Goal: Task Accomplishment & Management: Manage account settings

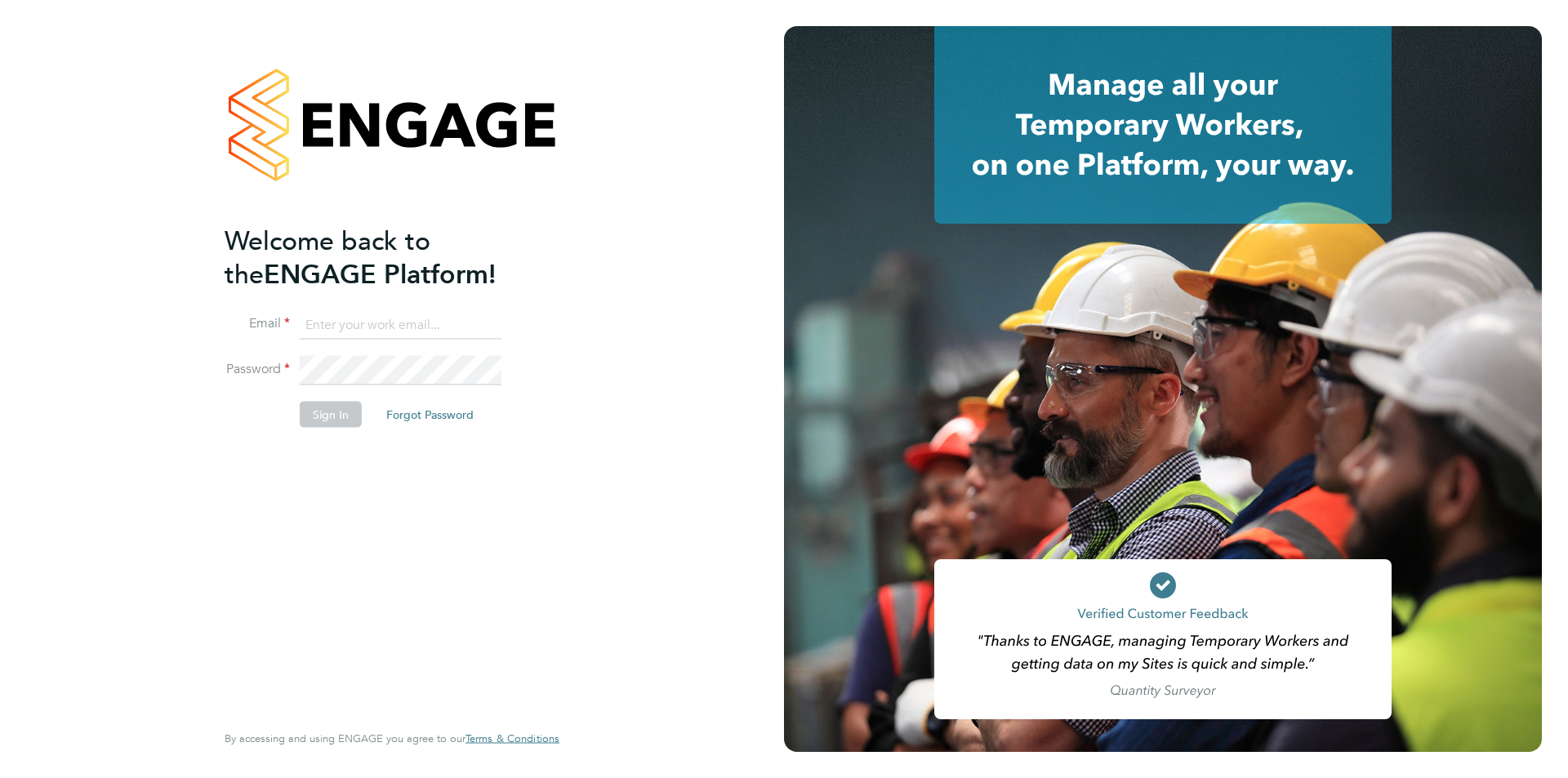
click at [338, 317] on input at bounding box center [400, 325] width 202 height 29
type input "amy.garcia@danielowen.co.uk"
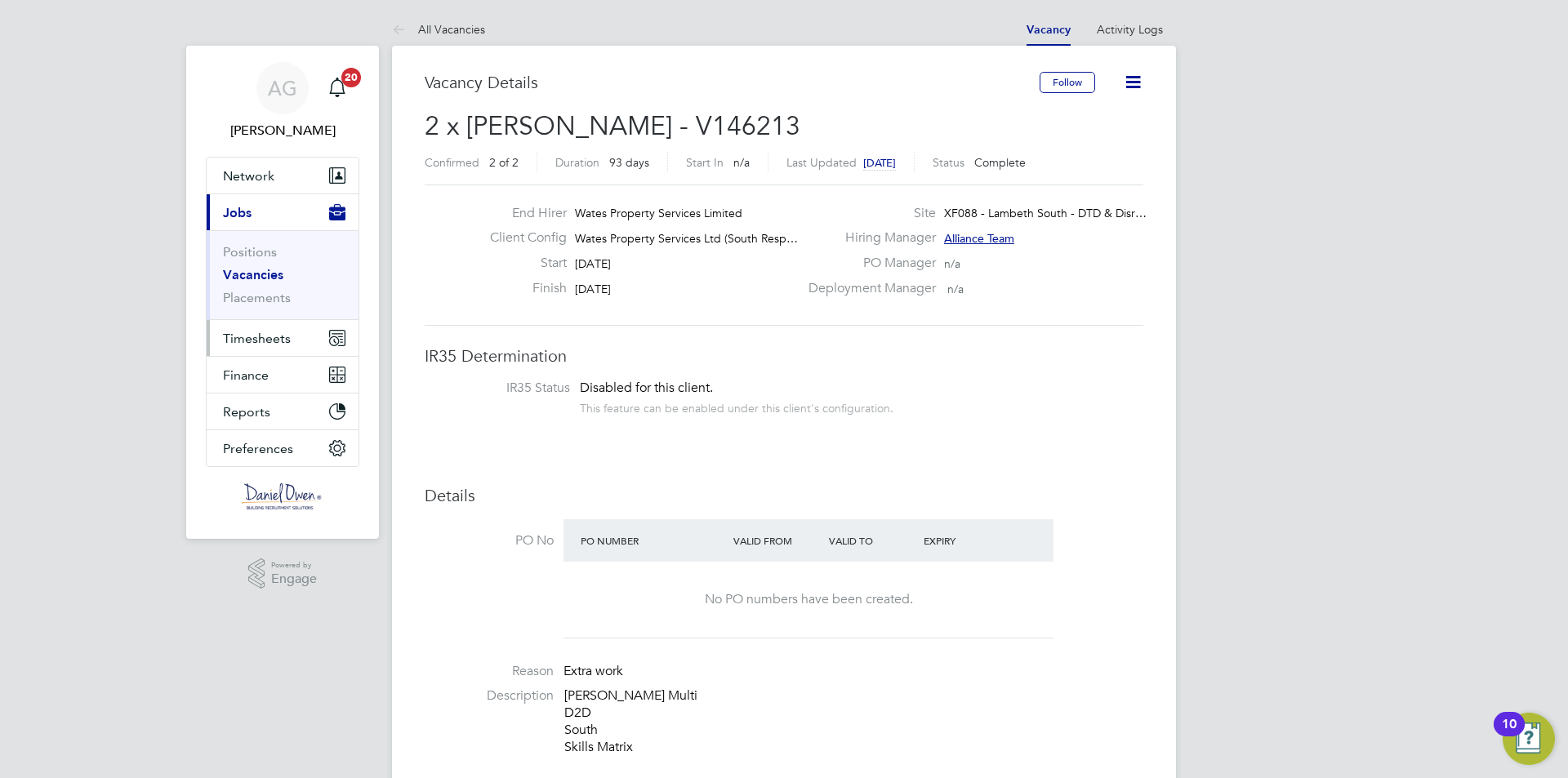
click at [256, 345] on span "Timesheets" at bounding box center [256, 339] width 68 height 16
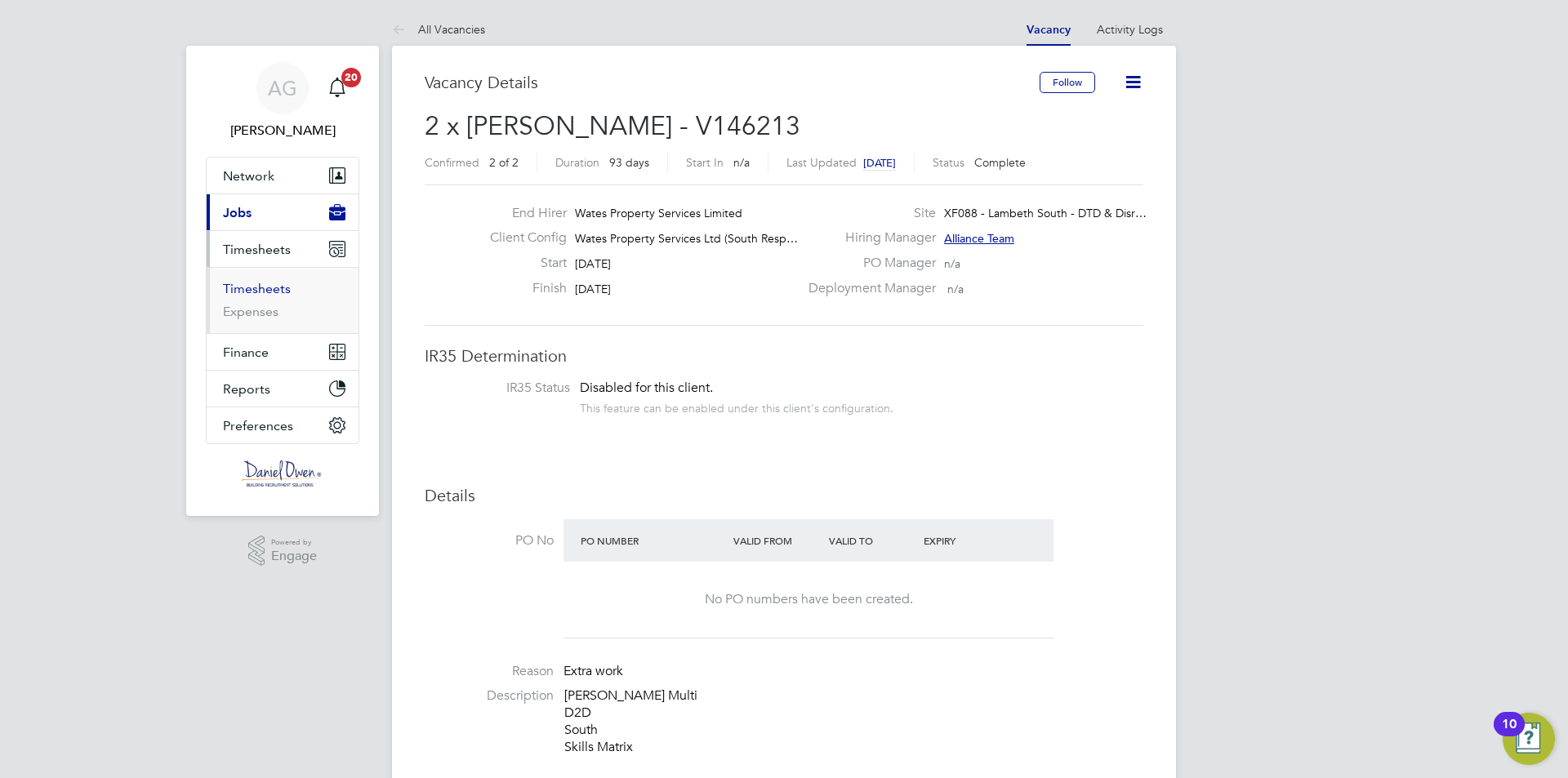
click at [257, 282] on link "Timesheets" at bounding box center [256, 289] width 68 height 16
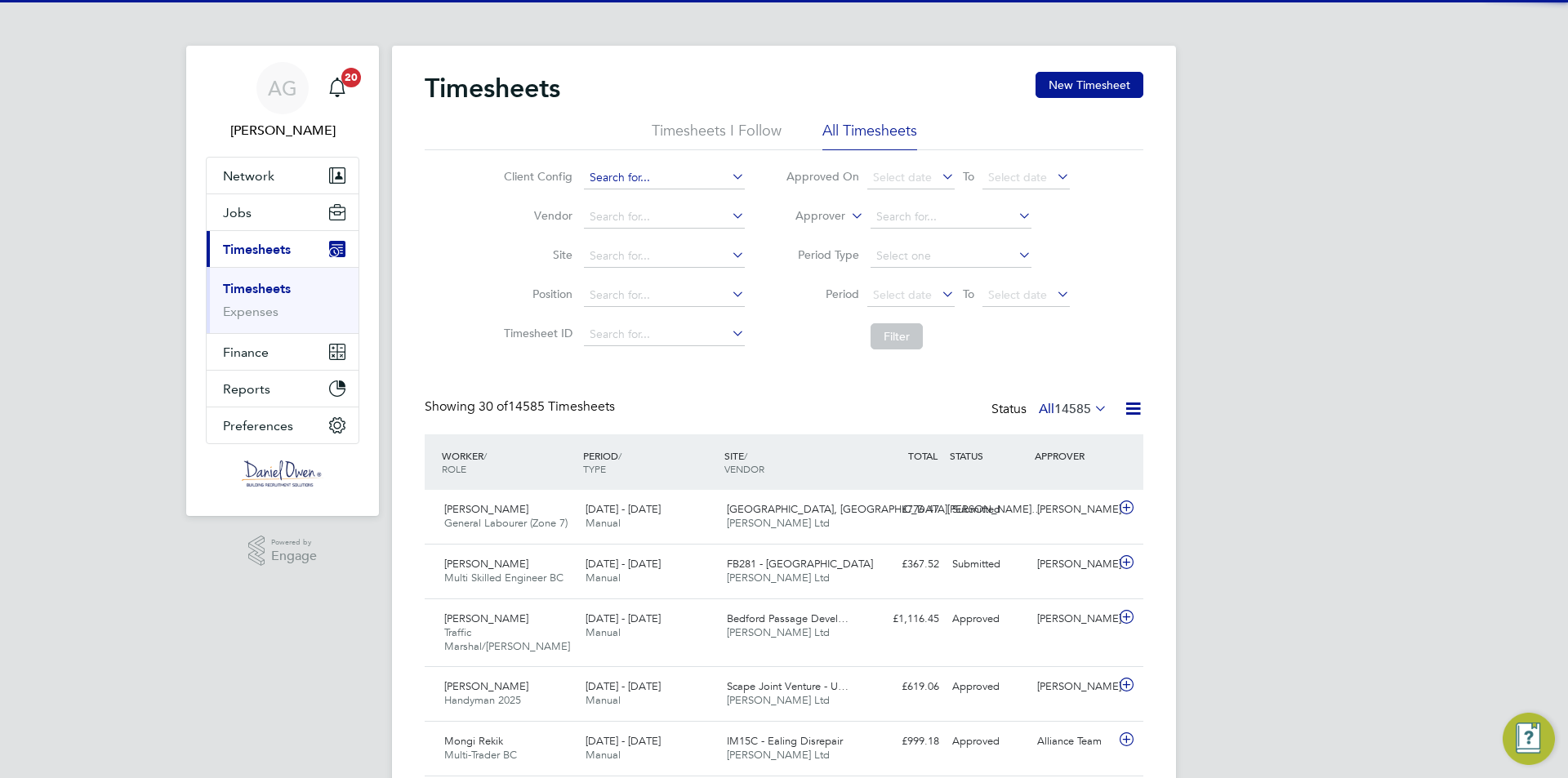
click at [628, 177] on input at bounding box center [665, 177] width 161 height 23
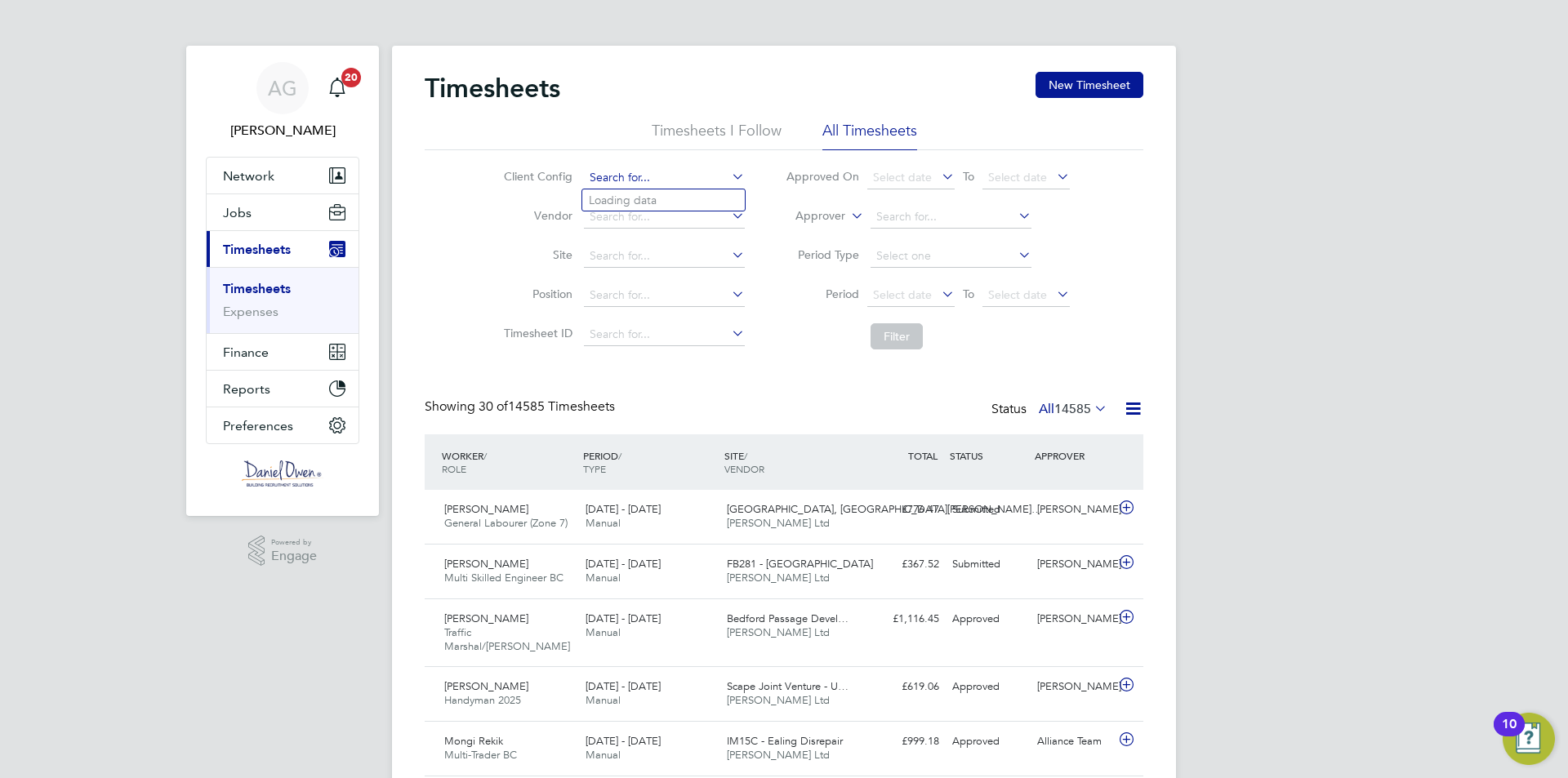
scroll to position [8, 8]
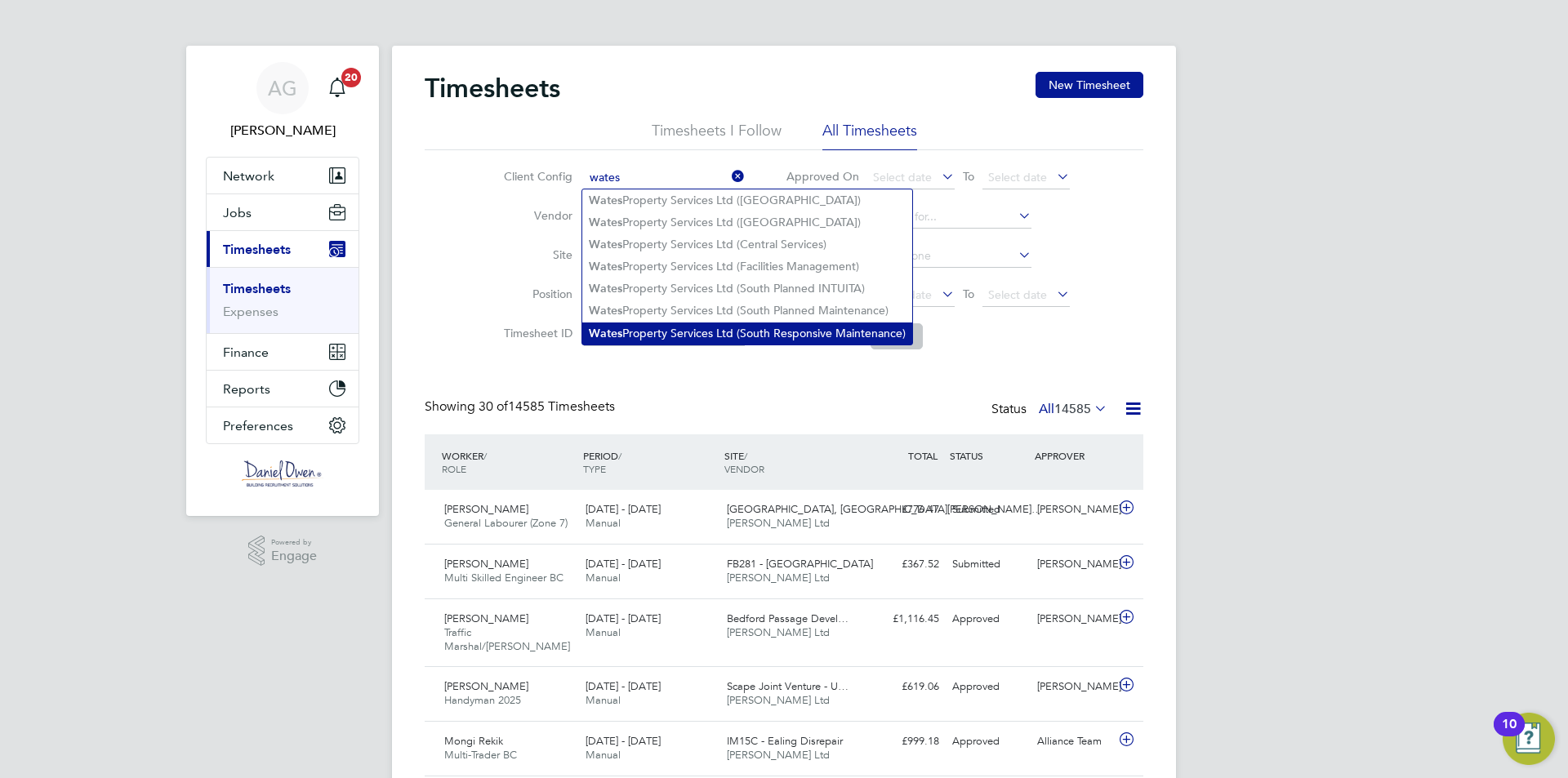
click at [662, 323] on li "Wates Property Services Ltd (South Responsive Maintenance)" at bounding box center [747, 334] width 330 height 23
type input "Wates Property Services Ltd (South Responsive Maintenance)"
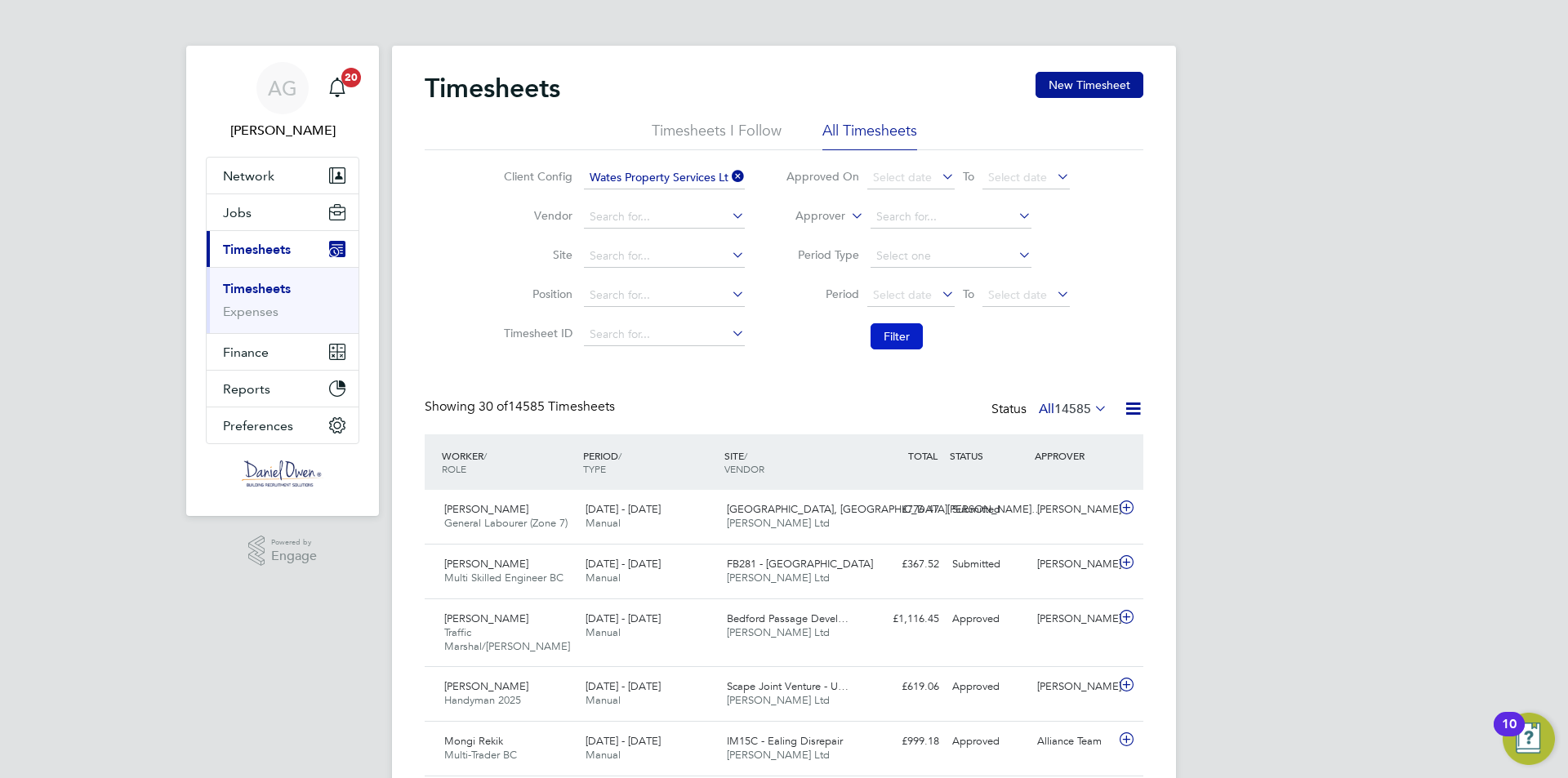
click at [892, 332] on button "Filter" at bounding box center [897, 336] width 52 height 26
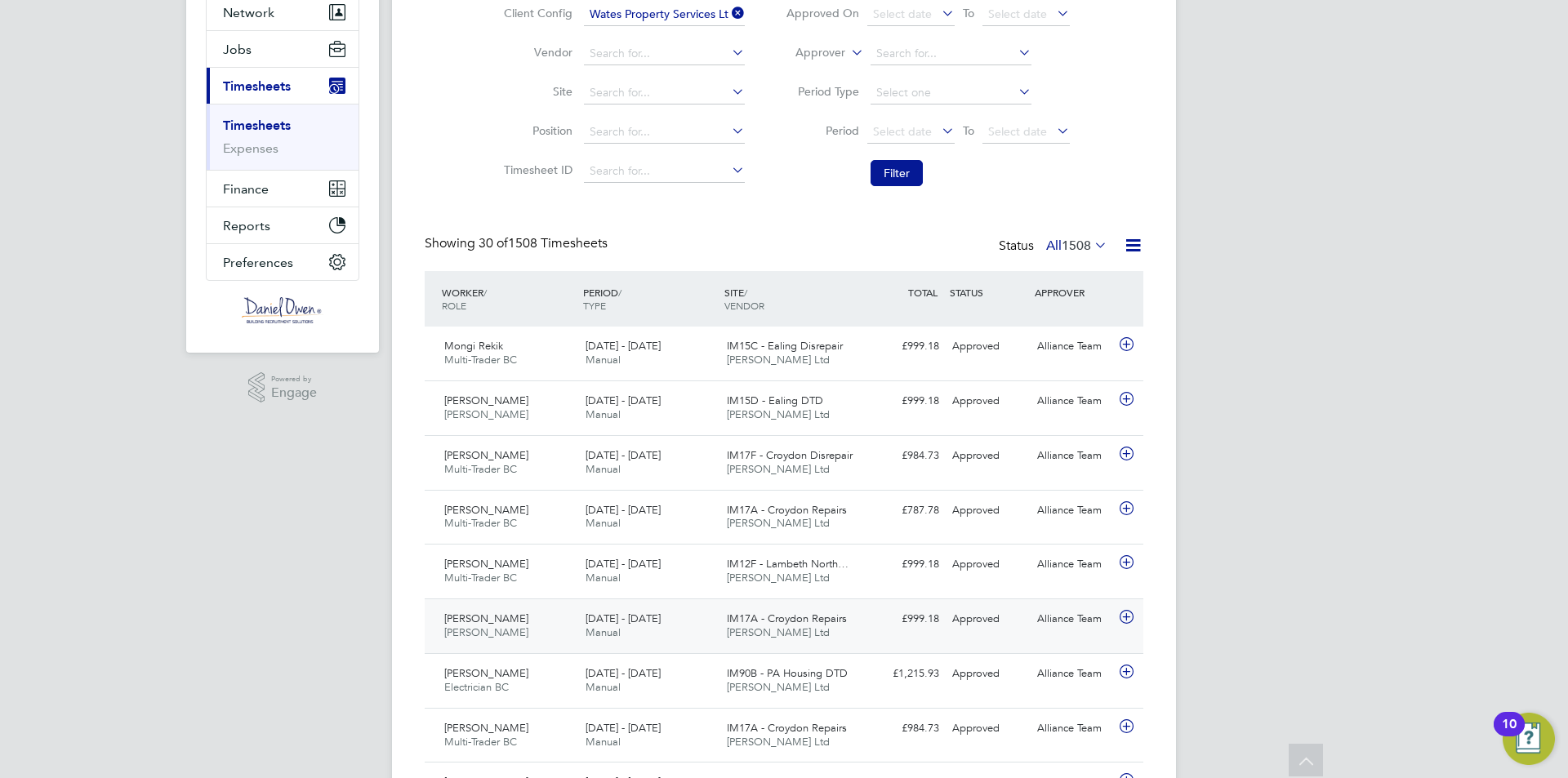
click at [661, 611] on div "[DATE] - [DATE] Manual" at bounding box center [650, 626] width 141 height 41
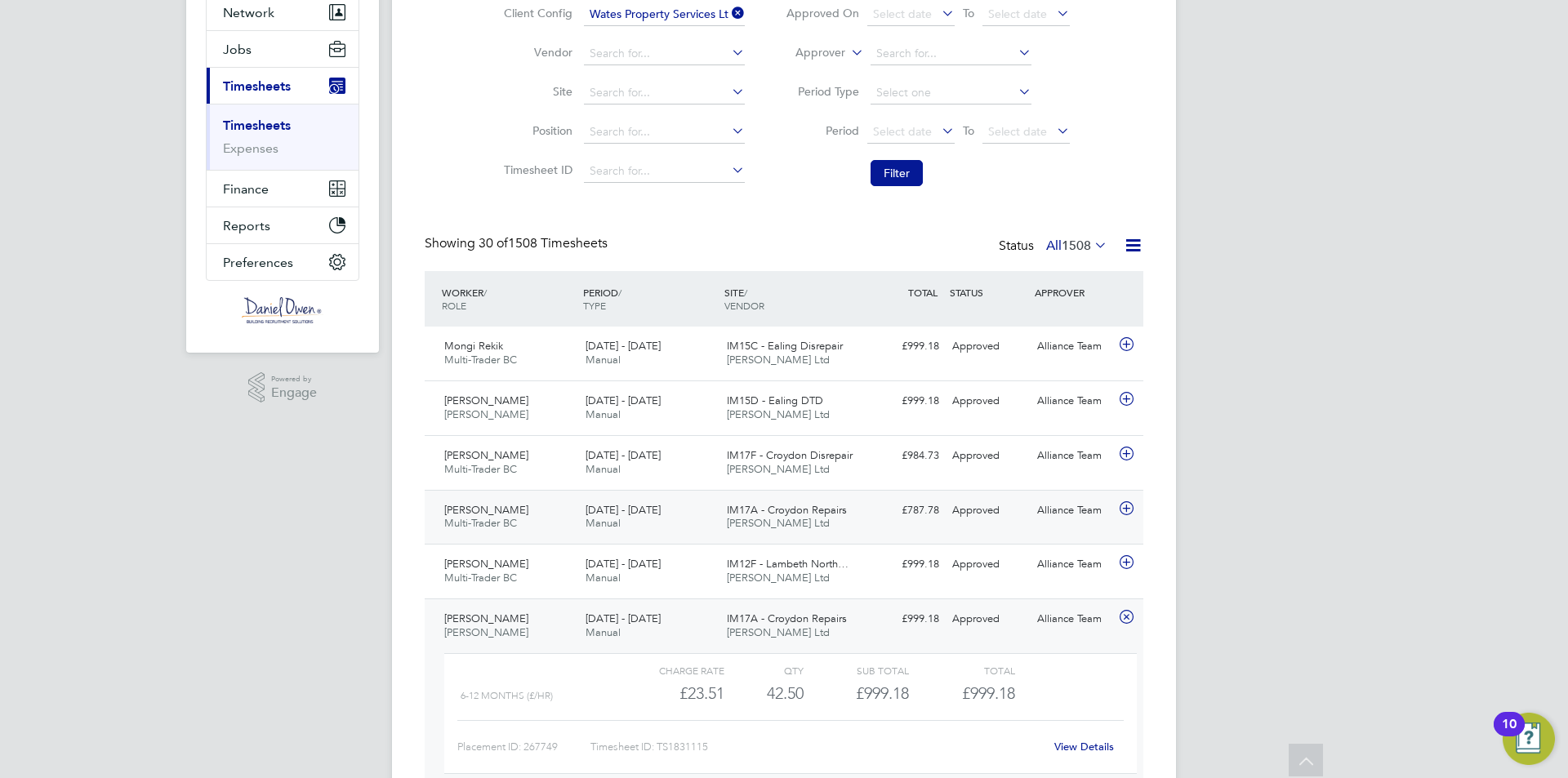
click at [498, 509] on span "[PERSON_NAME]" at bounding box center [486, 510] width 84 height 14
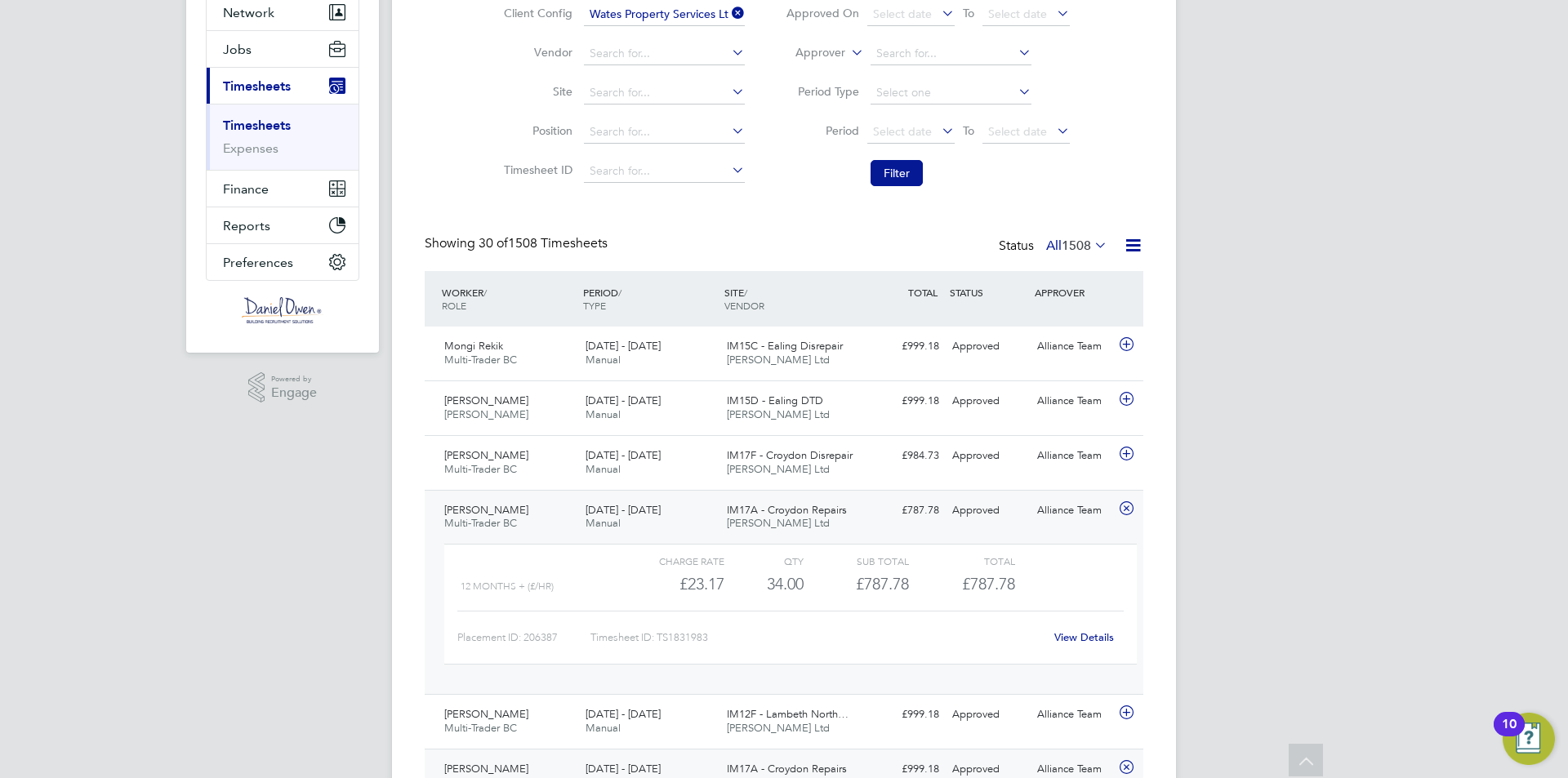
scroll to position [245, 0]
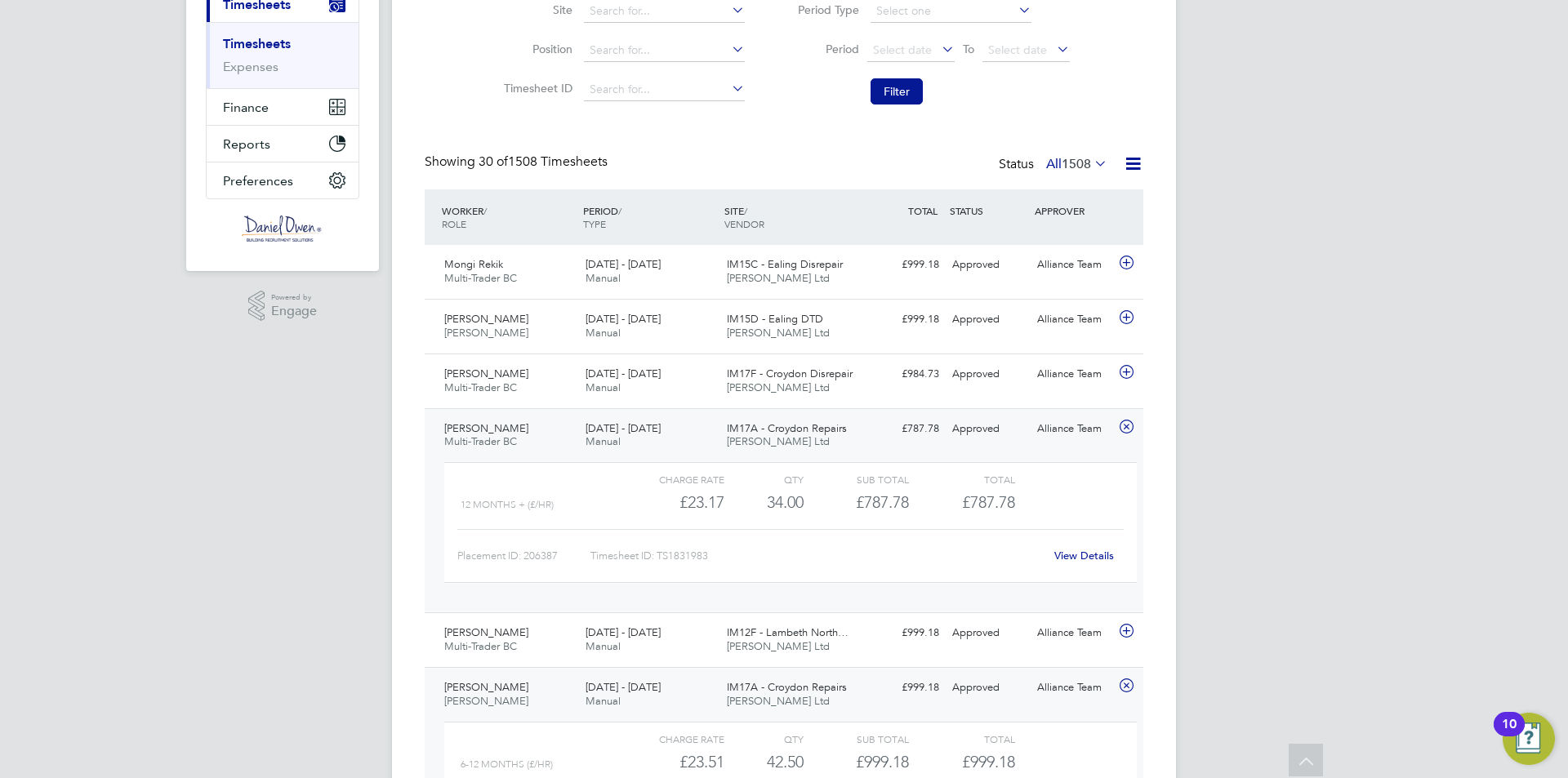
click at [516, 445] on span "Multi-Trader BC" at bounding box center [481, 441] width 72 height 14
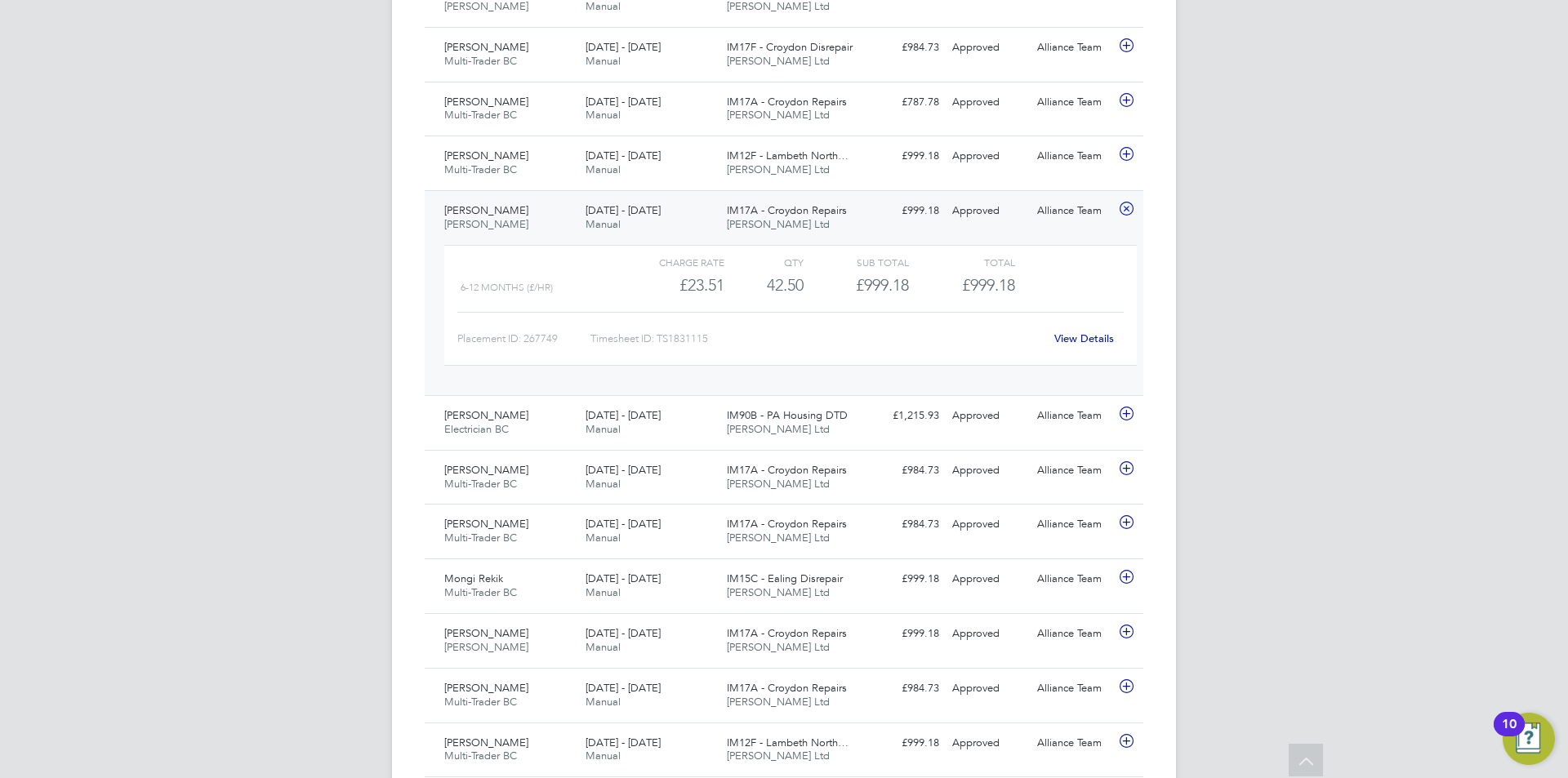
scroll to position [408, 0]
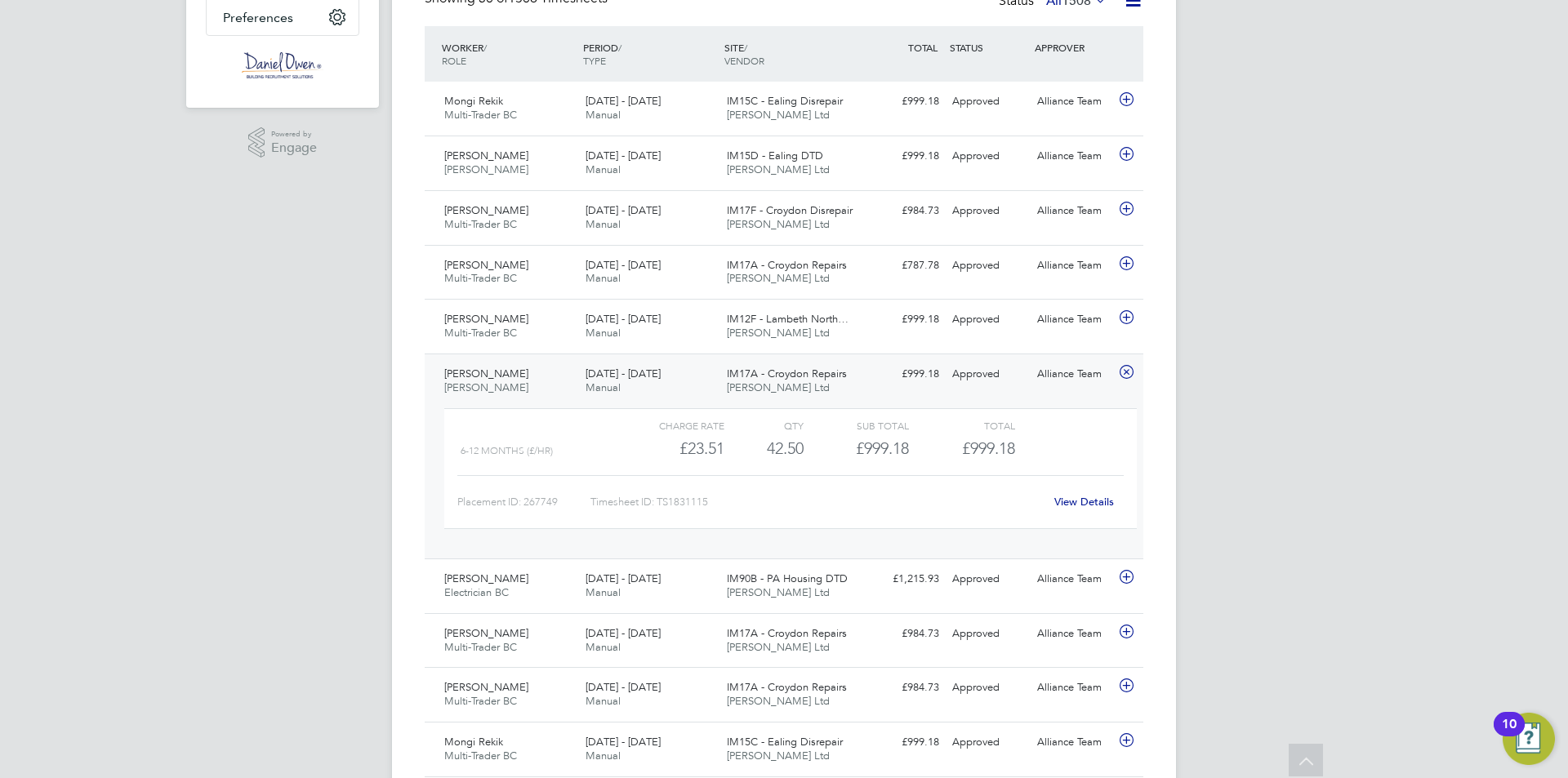
click at [522, 389] on div "[PERSON_NAME] [PERSON_NAME] [DATE] - [DATE]" at bounding box center [508, 382] width 141 height 41
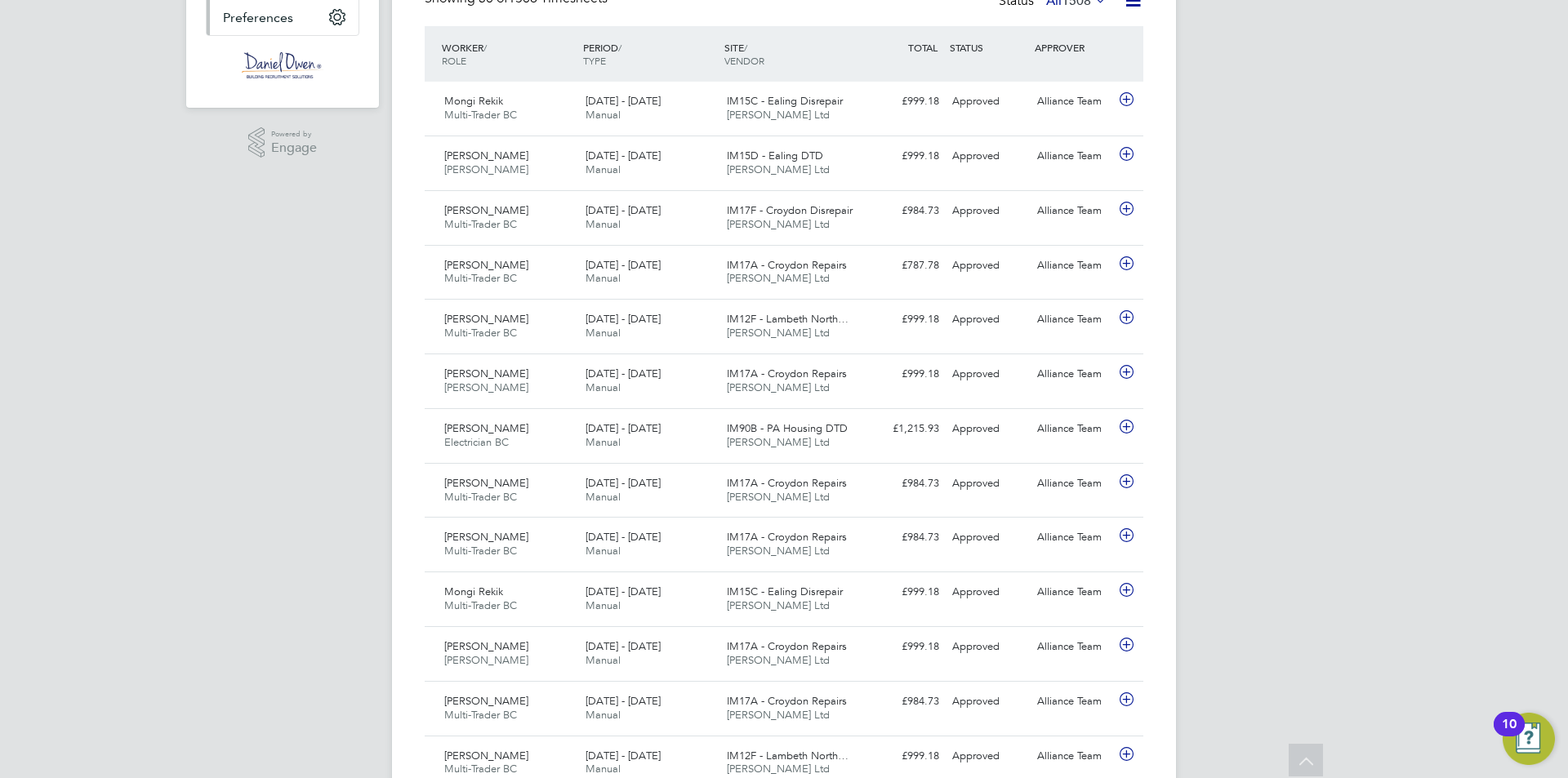
scroll to position [0, 0]
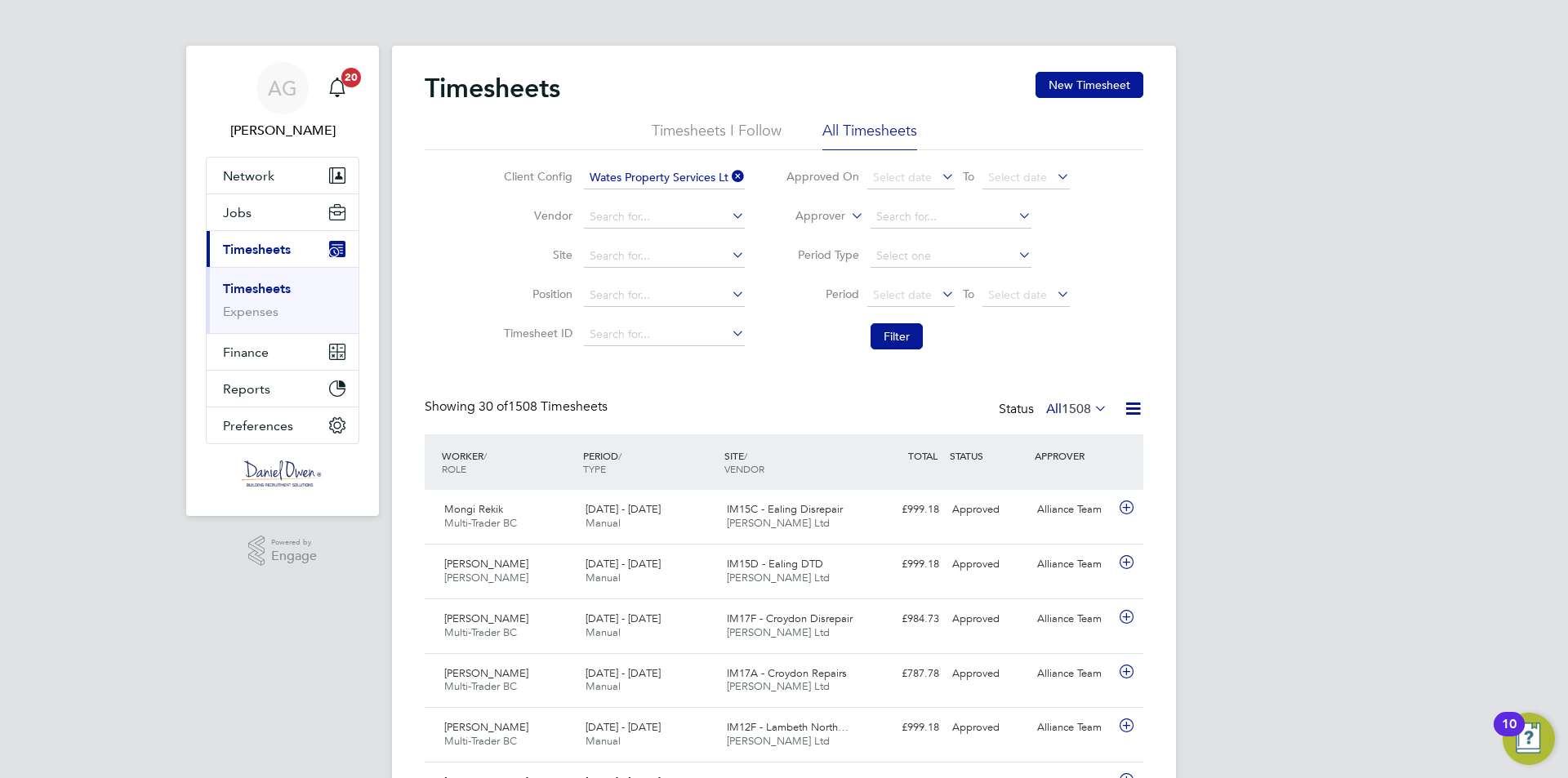
click at [728, 175] on icon at bounding box center [728, 176] width 0 height 23
click at [673, 175] on input at bounding box center [665, 177] width 161 height 23
click at [682, 224] on li "Southern Housing" at bounding box center [664, 222] width 162 height 23
type input "Southern Housing"
click at [900, 331] on button "Filter" at bounding box center [897, 336] width 52 height 26
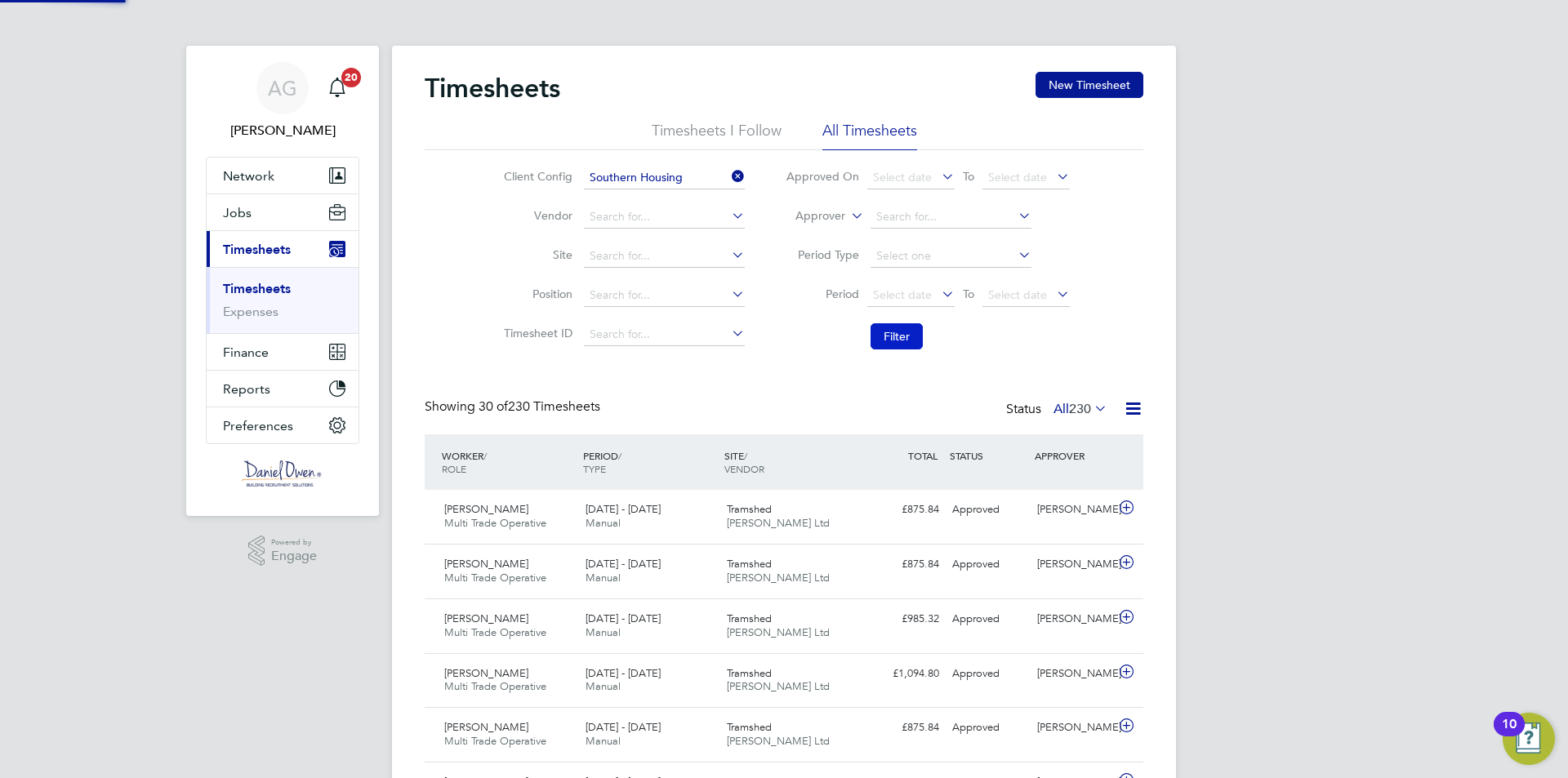
scroll to position [42, 142]
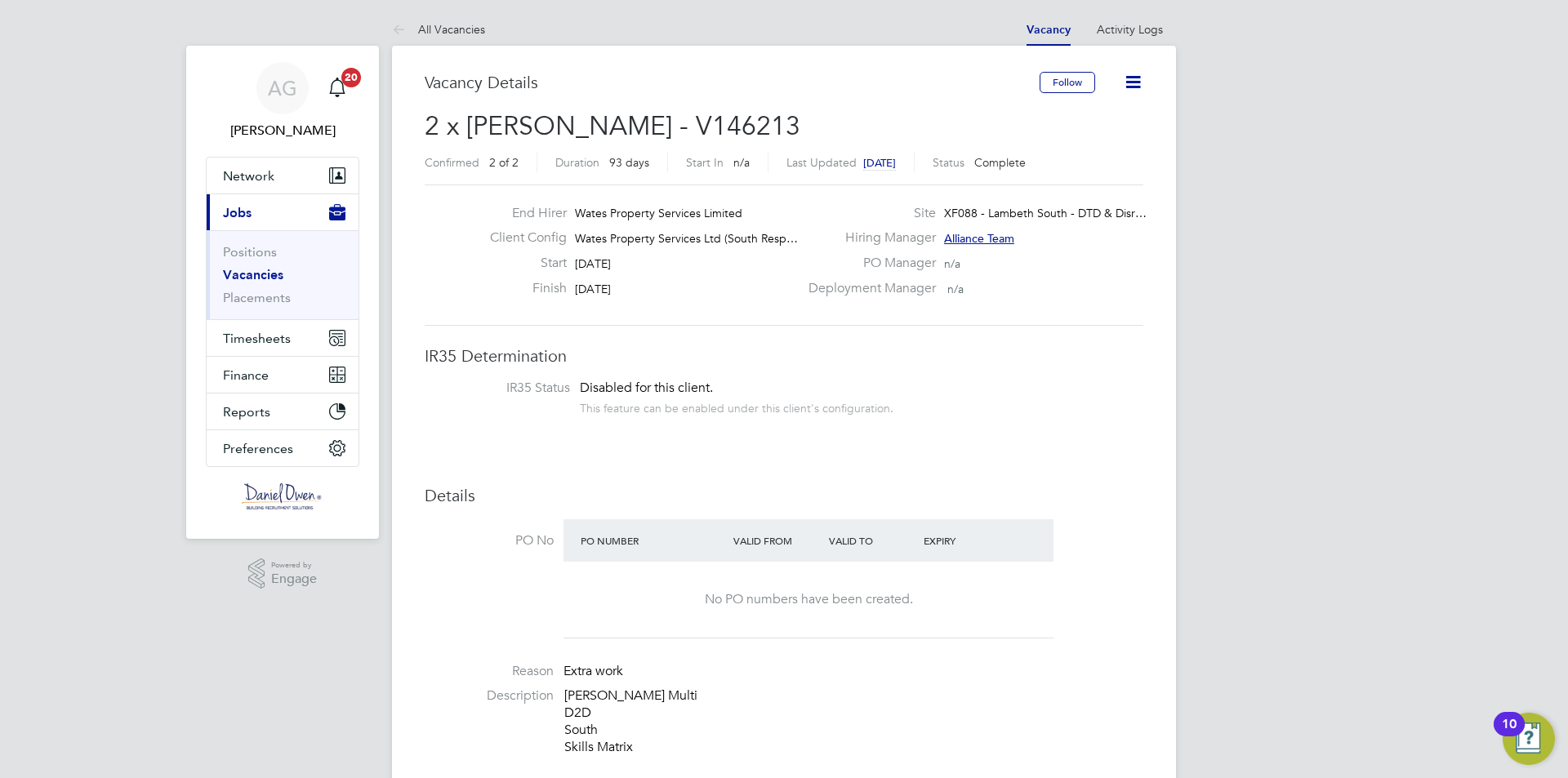
click at [265, 271] on link "Vacancies" at bounding box center [254, 275] width 61 height 16
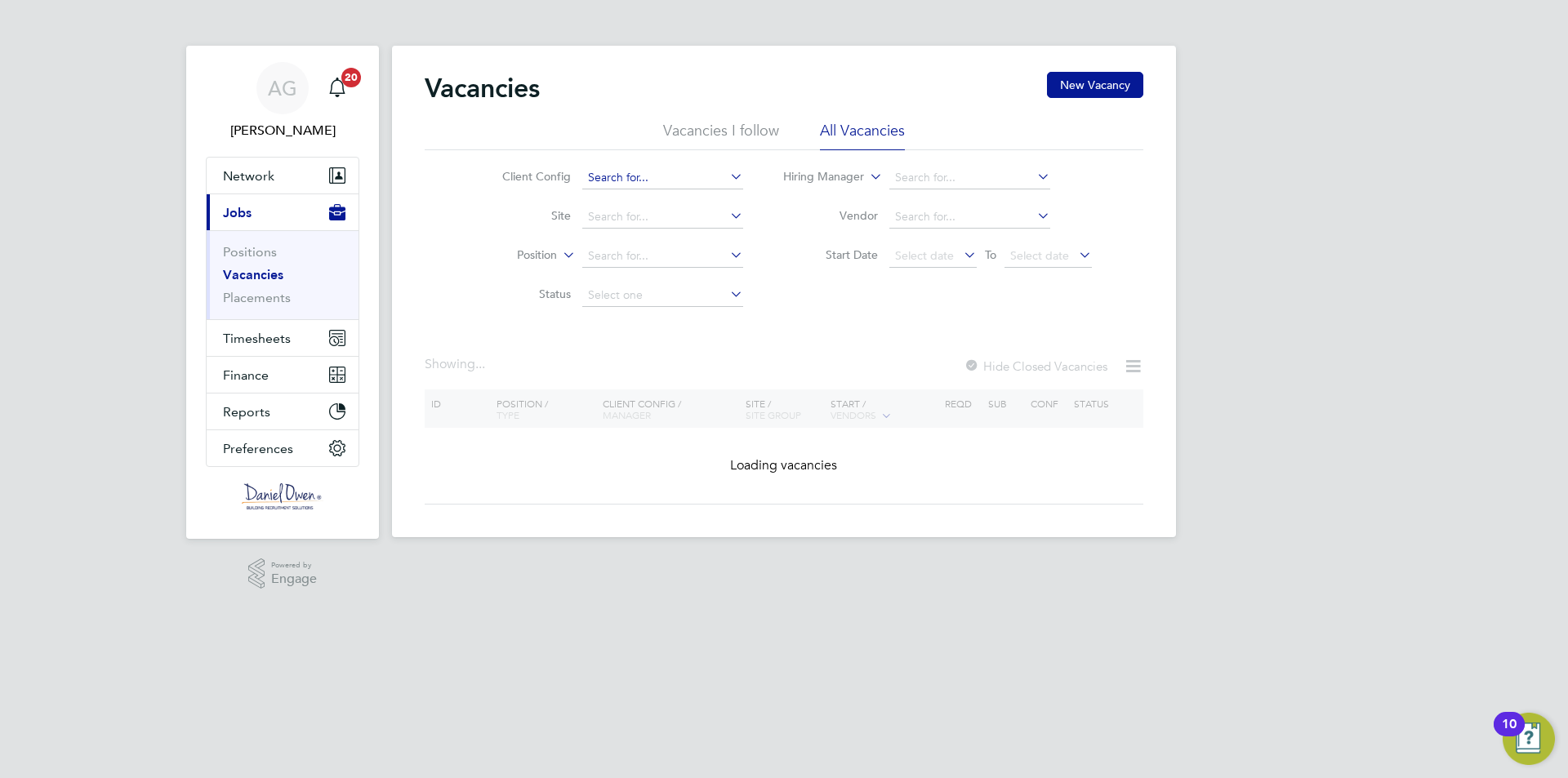
click at [636, 179] on input at bounding box center [663, 177] width 161 height 23
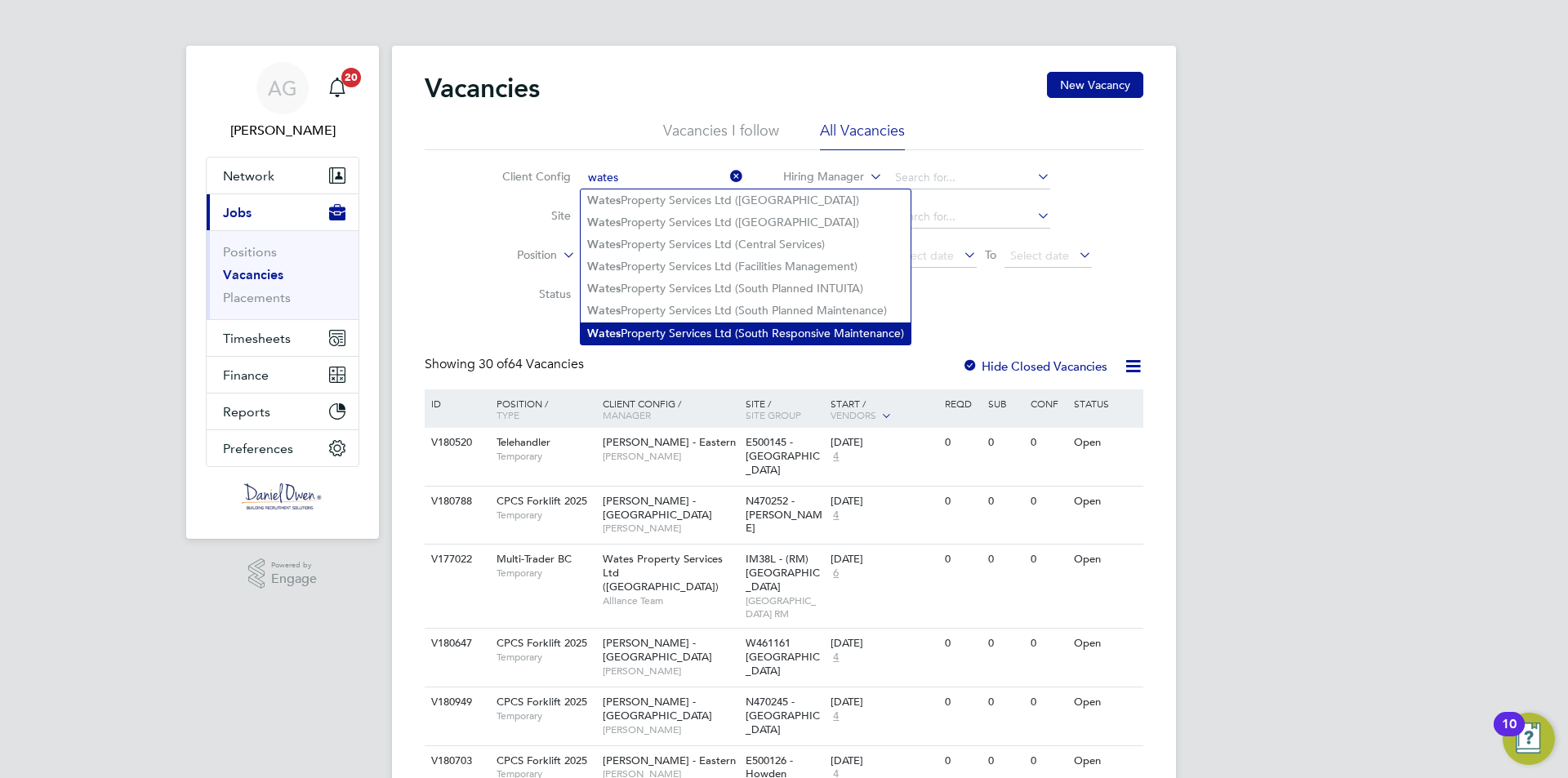
click at [673, 323] on li "Wates Property Services Ltd (South Responsive Maintenance)" at bounding box center [745, 334] width 330 height 23
type input "Wates Property Services Ltd (South Responsive Maintenance)"
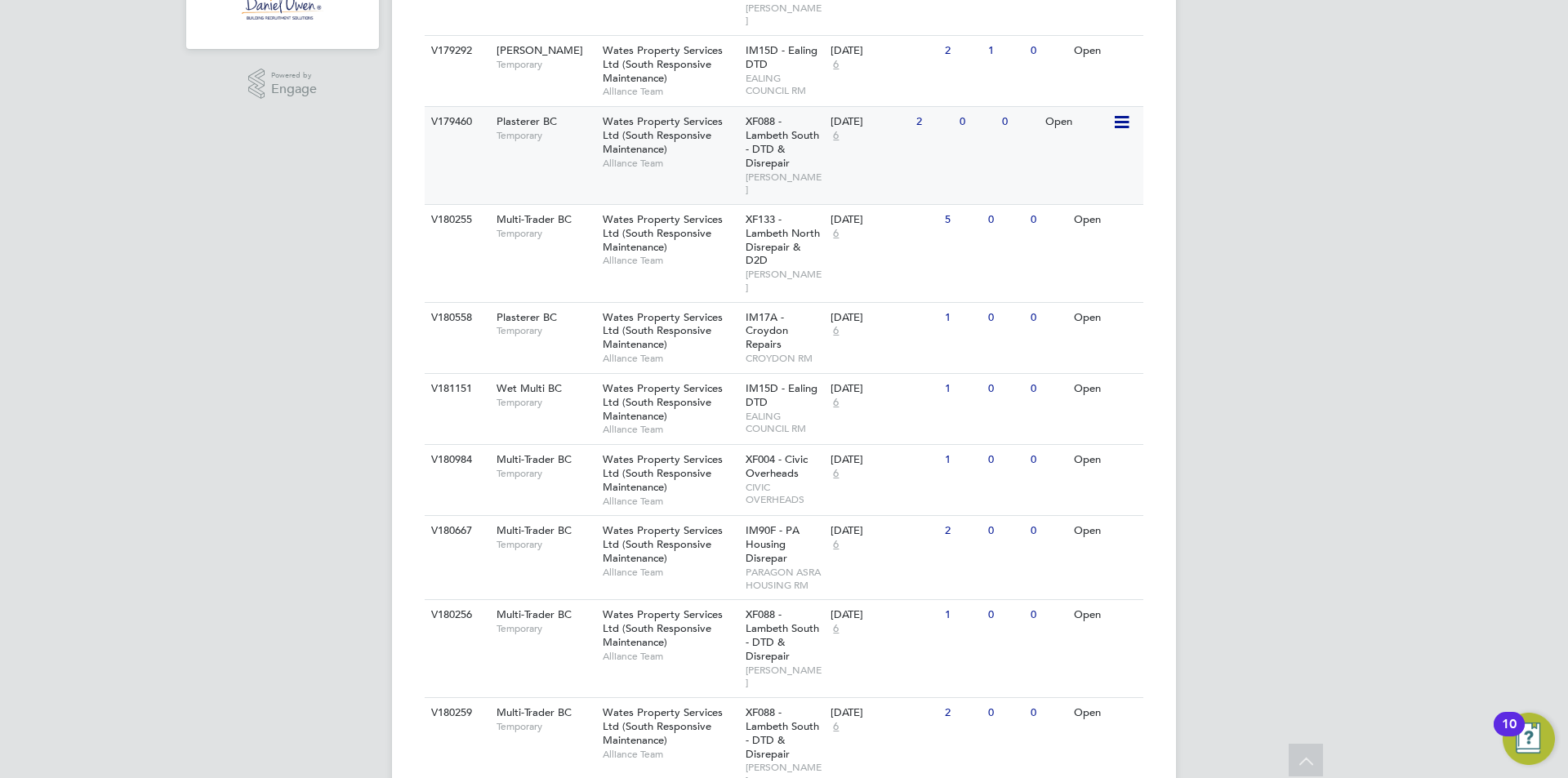
scroll to position [572, 0]
